Goal: Task Accomplishment & Management: Manage account settings

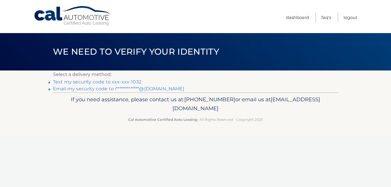
click at [125, 81] on link "Text my security code to xxx-xxx-1032" at bounding box center [97, 81] width 88 height 5
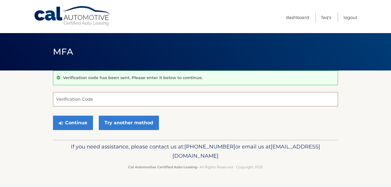
click at [87, 97] on input "Verification Code" at bounding box center [195, 99] width 285 height 14
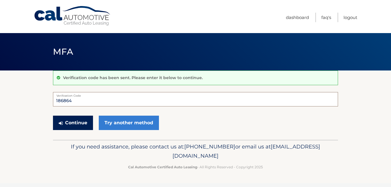
type input "186864"
click at [73, 121] on button "Continue" at bounding box center [73, 123] width 40 height 14
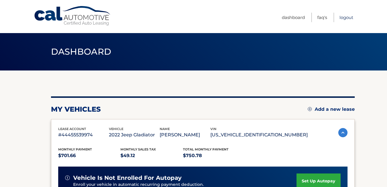
click at [343, 20] on link "Logout" at bounding box center [346, 18] width 14 height 10
